Goal: Task Accomplishment & Management: Complete application form

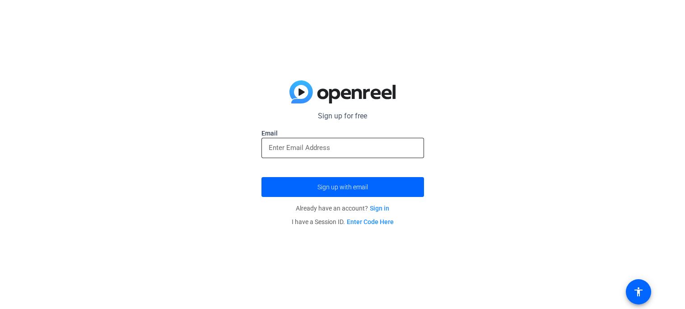
click at [376, 147] on input "email" at bounding box center [343, 147] width 148 height 11
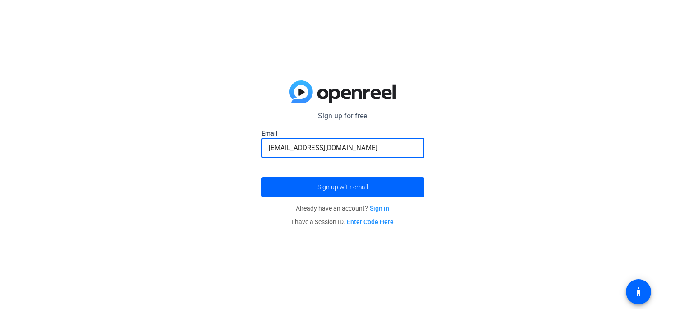
type input "[EMAIL_ADDRESS][DOMAIN_NAME]"
click at [261, 177] on button "Sign up with email" at bounding box center [342, 187] width 162 height 20
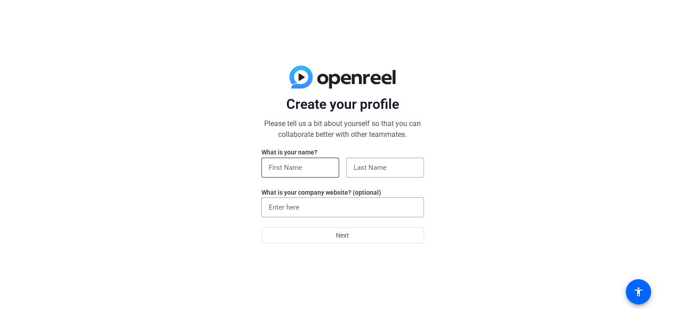
click at [305, 165] on input at bounding box center [300, 167] width 63 height 11
type input "Elise"
click at [369, 166] on input at bounding box center [384, 167] width 63 height 11
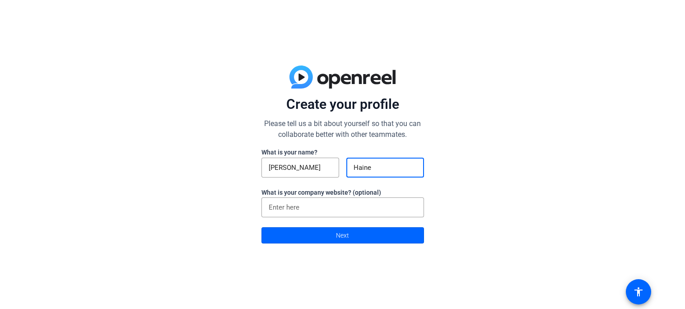
type input "Haines"
click at [343, 232] on span "Next" at bounding box center [342, 235] width 13 height 17
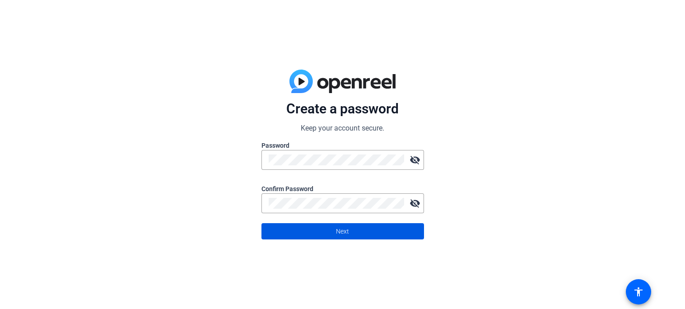
click at [402, 233] on span at bounding box center [343, 231] width 162 height 22
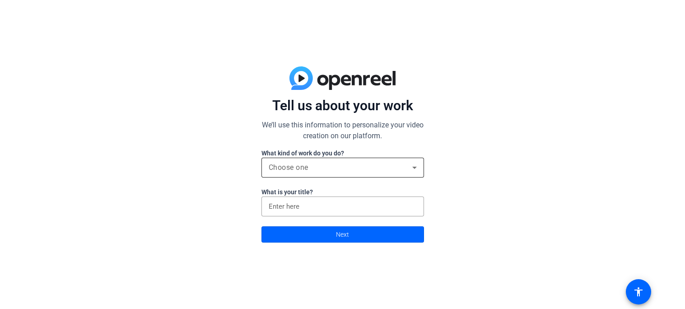
click at [301, 166] on span "Choose one" at bounding box center [289, 167] width 40 height 9
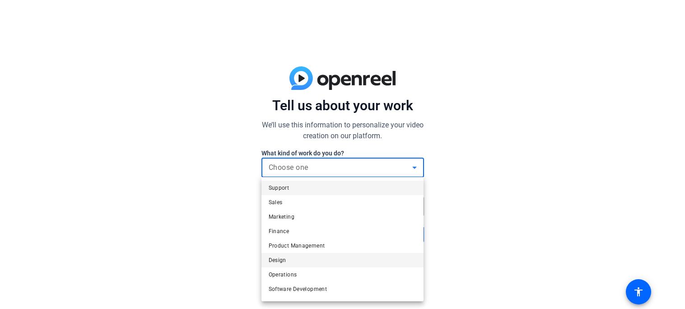
click at [293, 258] on mat-option "Design" at bounding box center [342, 260] width 162 height 14
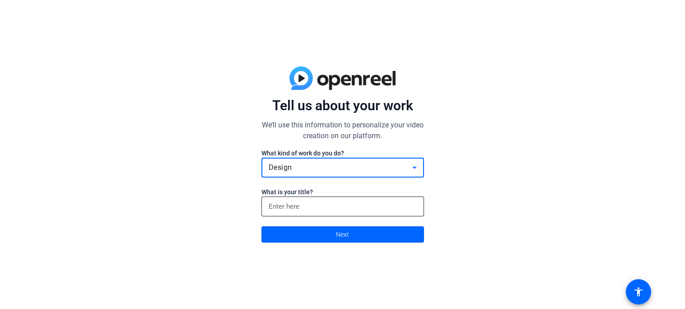
click at [320, 203] on input at bounding box center [343, 206] width 148 height 11
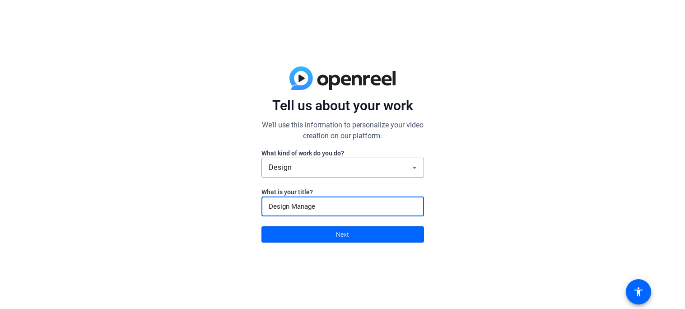
type input "Design Manager"
click at [315, 236] on span at bounding box center [343, 234] width 162 height 22
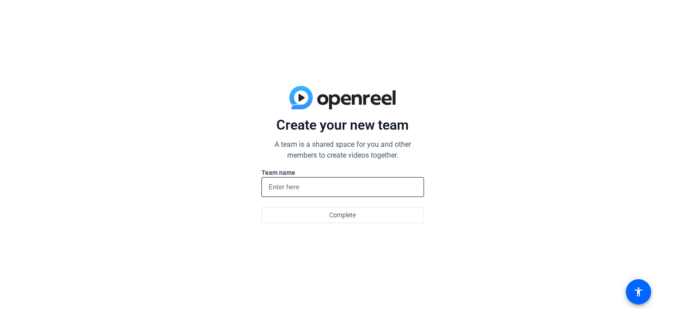
click at [305, 187] on input at bounding box center [343, 186] width 148 height 11
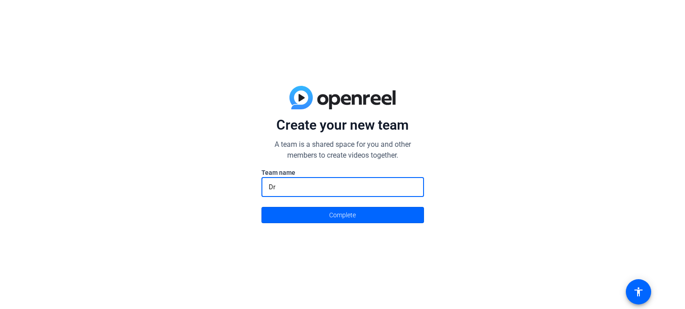
type input "D"
type input "Yippee"
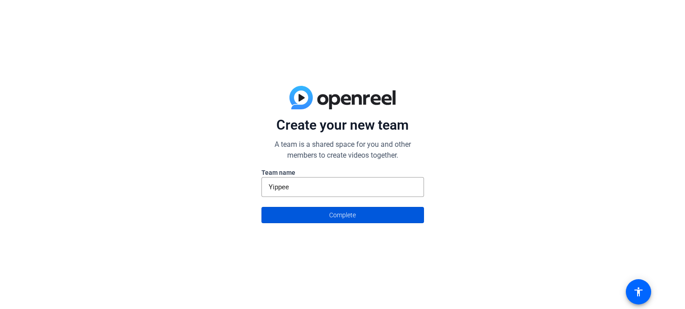
click at [308, 215] on span at bounding box center [343, 215] width 162 height 22
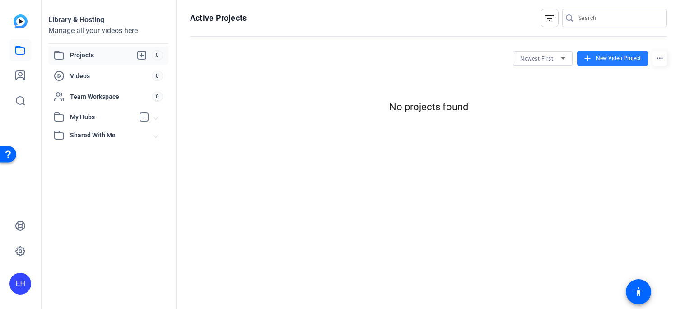
click at [595, 59] on span at bounding box center [612, 58] width 71 height 22
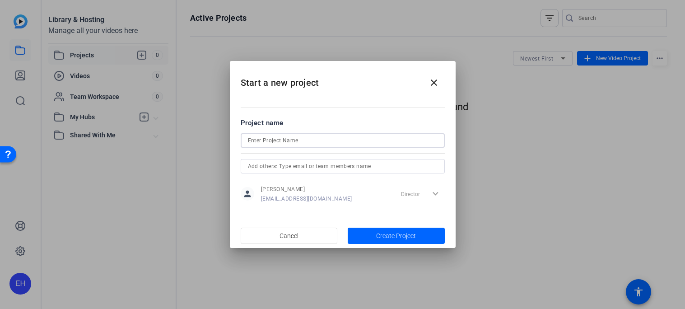
click at [308, 139] on input at bounding box center [343, 140] width 190 height 11
type input "Cute Gay Video"
click at [369, 235] on span "button" at bounding box center [395, 236] width 97 height 22
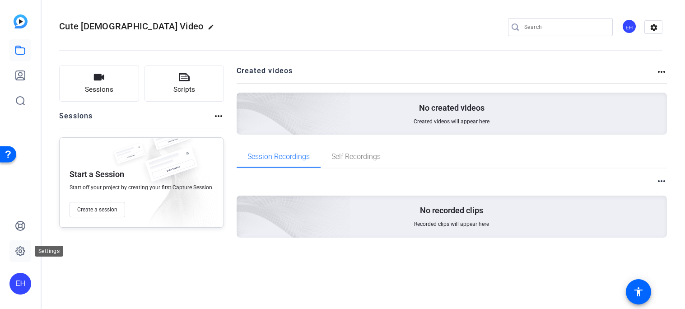
click at [22, 254] on icon at bounding box center [20, 250] width 9 height 9
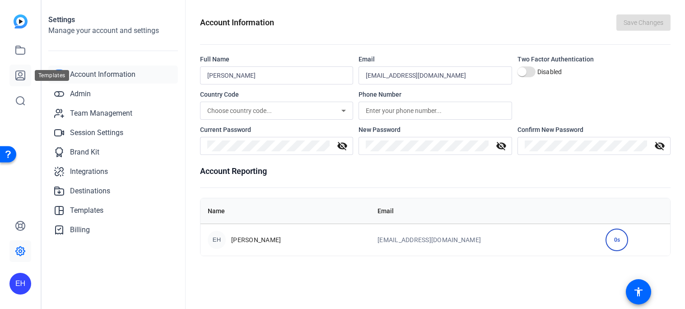
click at [20, 73] on icon at bounding box center [20, 75] width 11 height 11
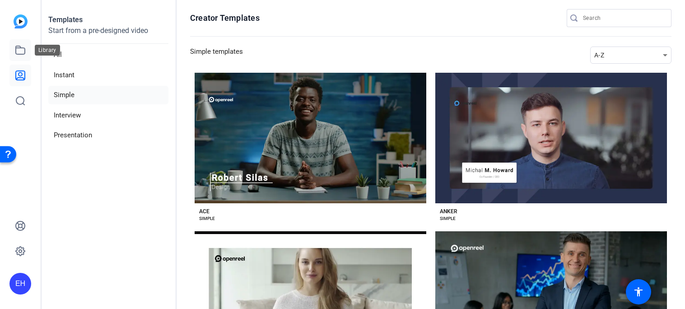
click at [21, 47] on icon at bounding box center [20, 50] width 9 height 8
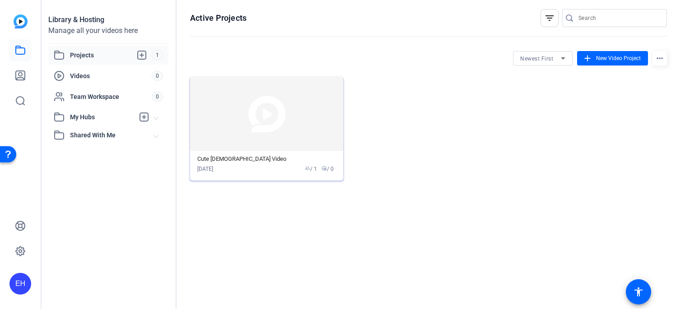
click at [283, 109] on img at bounding box center [266, 114] width 153 height 74
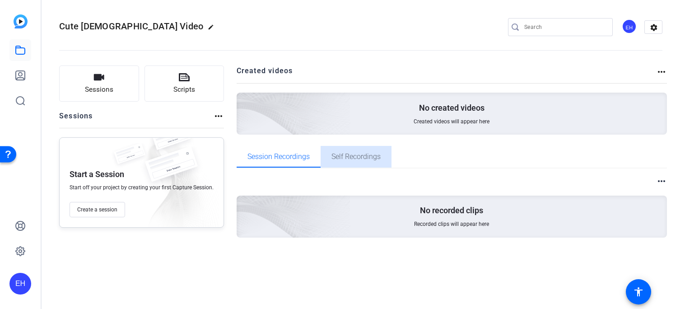
click at [346, 158] on span "Self Recordings" at bounding box center [355, 156] width 49 height 7
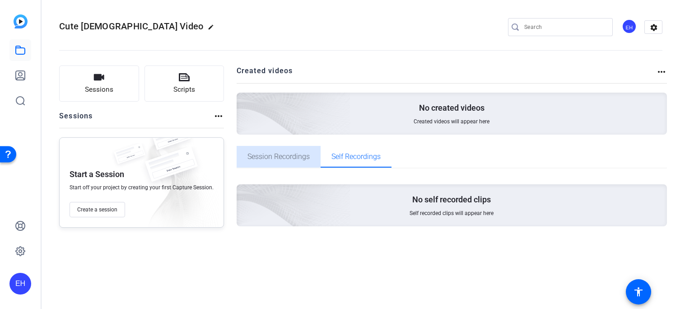
click at [267, 151] on span "Session Recordings" at bounding box center [278, 157] width 62 height 22
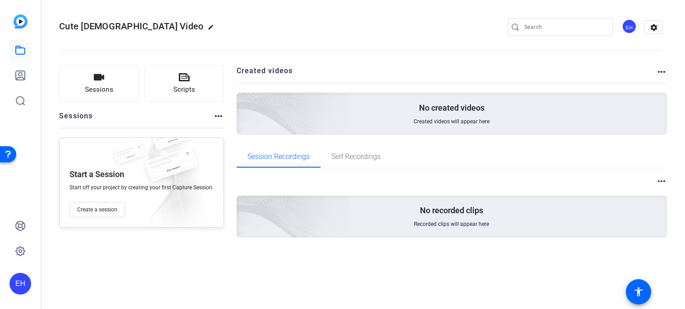
click at [421, 118] on span "Created videos will appear here" at bounding box center [451, 121] width 76 height 7
click at [111, 86] on span "Sessions" at bounding box center [99, 89] width 28 height 10
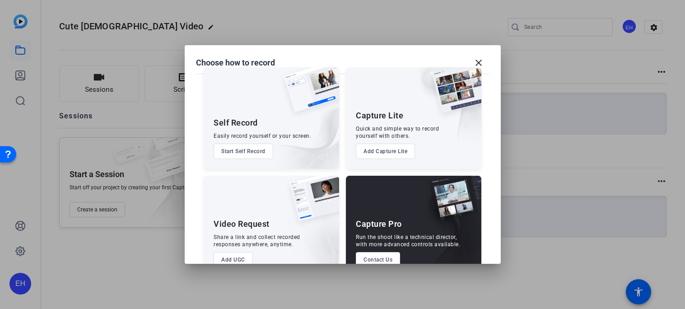
scroll to position [37, 0]
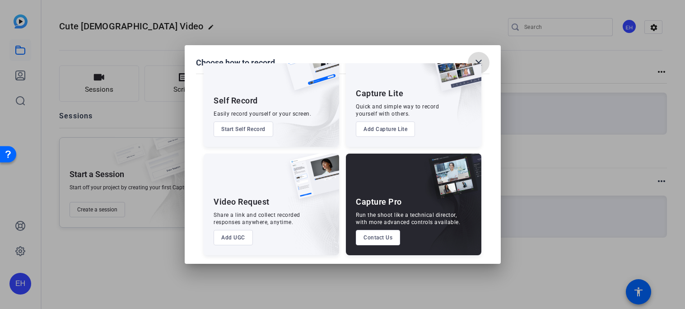
click at [480, 60] on mat-icon "close" at bounding box center [478, 62] width 11 height 11
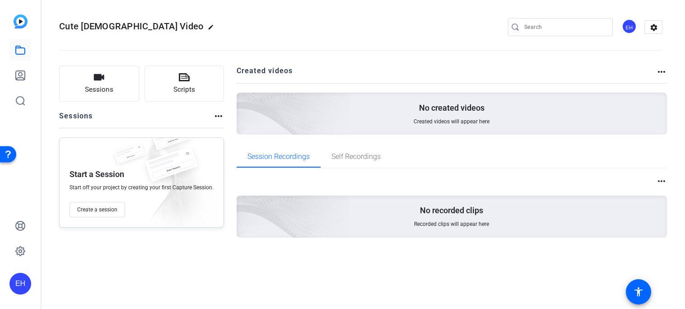
click at [530, 27] on input "Search" at bounding box center [564, 27] width 81 height 11
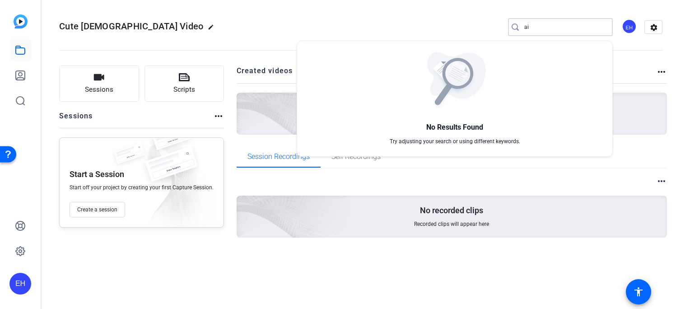
type input "ai"
click at [453, 23] on div at bounding box center [342, 154] width 685 height 309
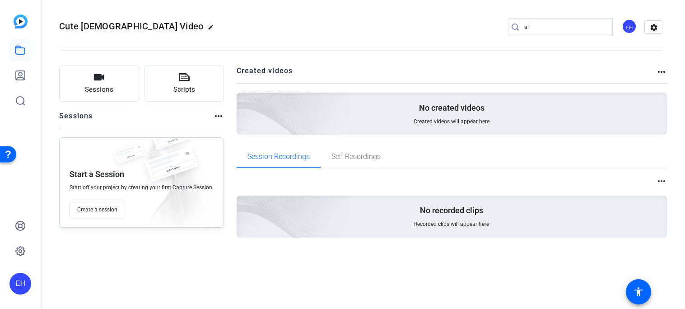
click at [18, 22] on img at bounding box center [21, 21] width 14 height 14
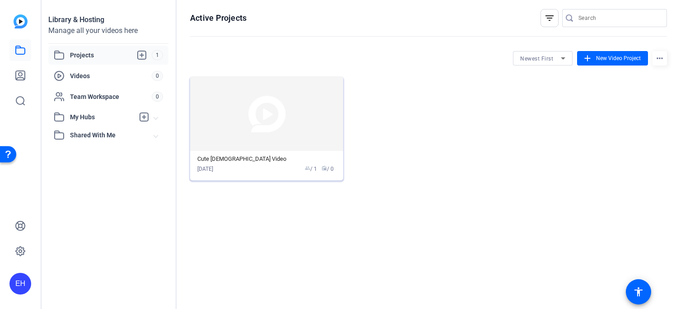
click at [261, 127] on img at bounding box center [266, 114] width 153 height 74
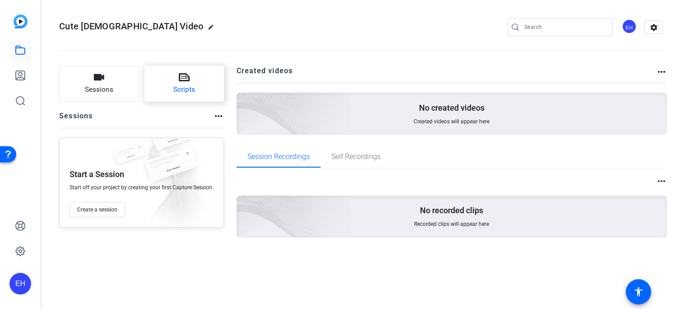
click at [181, 93] on span "Scripts" at bounding box center [184, 89] width 22 height 10
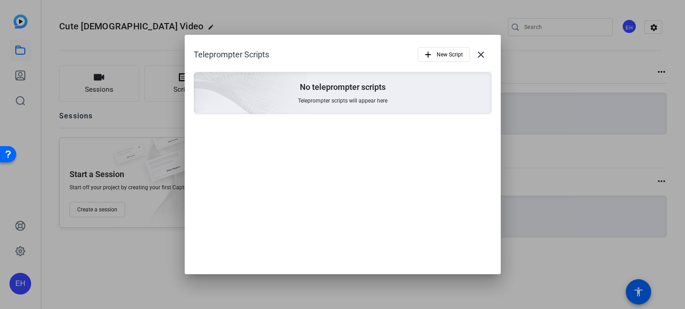
click at [339, 99] on span "Teleprompter scripts will appear here" at bounding box center [342, 100] width 89 height 7
click at [430, 56] on mat-icon "add" at bounding box center [428, 55] width 10 height 10
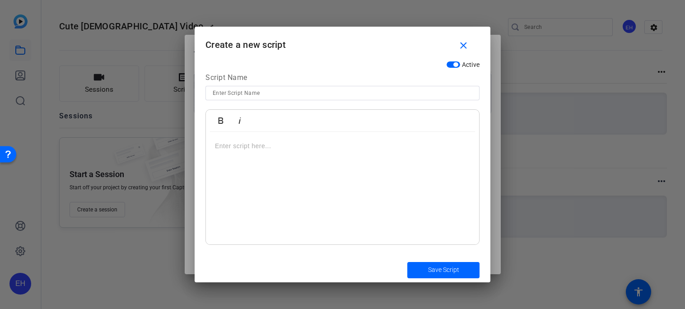
click at [292, 96] on input at bounding box center [342, 93] width 259 height 11
type input "Cute Gay Script"
click at [285, 148] on p at bounding box center [342, 146] width 255 height 10
click at [463, 44] on mat-icon "close" at bounding box center [463, 45] width 11 height 11
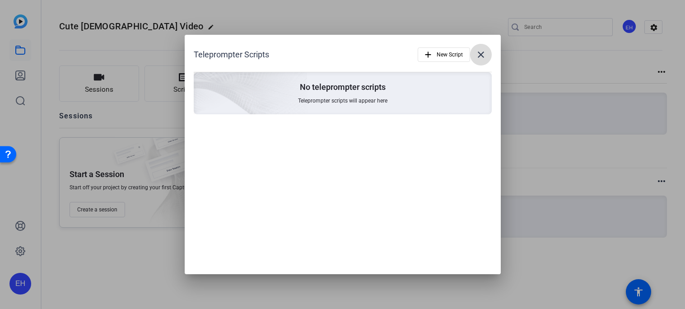
click at [479, 55] on mat-icon "close" at bounding box center [480, 54] width 11 height 11
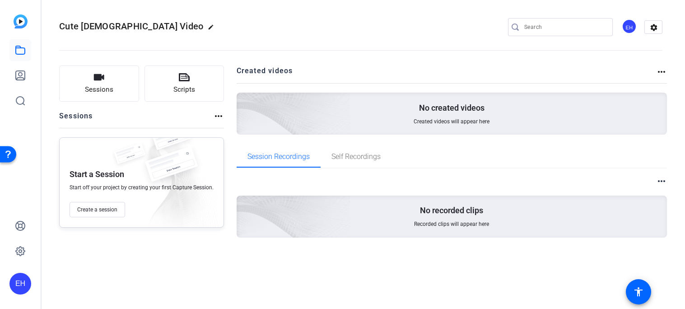
click at [217, 115] on mat-icon "more_horiz" at bounding box center [218, 116] width 11 height 11
click at [215, 115] on div at bounding box center [342, 154] width 685 height 309
click at [122, 90] on button "Sessions" at bounding box center [99, 83] width 80 height 36
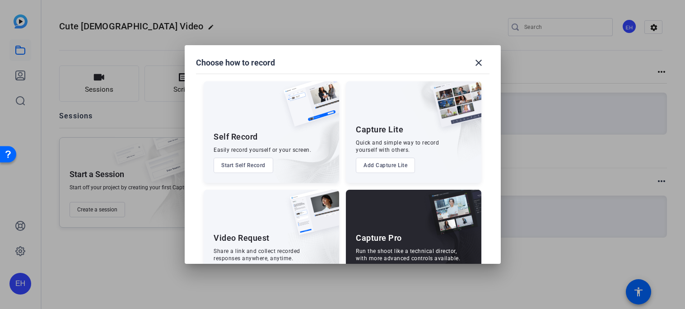
drag, startPoint x: 496, startPoint y: 99, endPoint x: 495, endPoint y: 135, distance: 35.7
click at [495, 135] on mat-dialog-content "Self Record Easily record yourself or your screen. Start Self Record Capture Li…" at bounding box center [343, 163] width 316 height 201
click at [270, 138] on img at bounding box center [299, 142] width 79 height 82
click at [255, 164] on button "Start Self Record" at bounding box center [243, 164] width 60 height 15
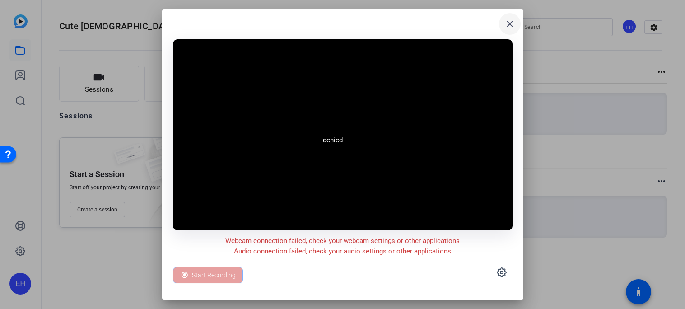
click at [507, 22] on mat-icon "close" at bounding box center [509, 24] width 11 height 11
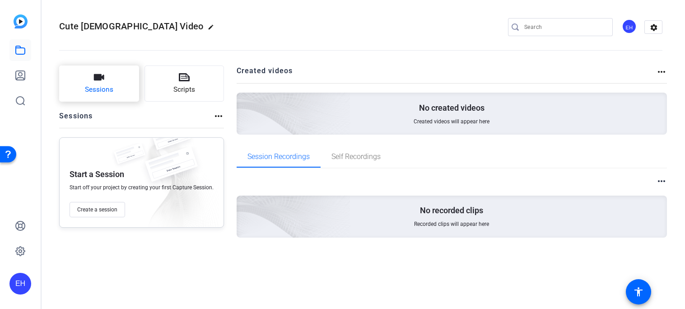
click at [94, 83] on button "Sessions" at bounding box center [99, 83] width 80 height 36
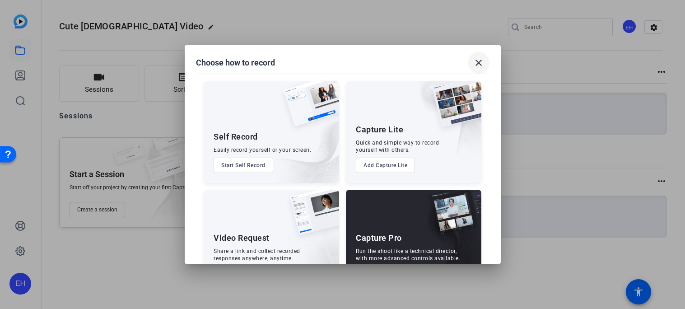
click at [479, 60] on mat-icon "close" at bounding box center [478, 62] width 11 height 11
